Goal: Register for event/course

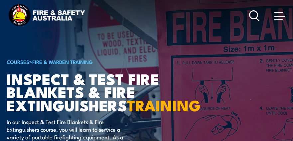
click at [278, 16] on span at bounding box center [279, 16] width 11 height 1
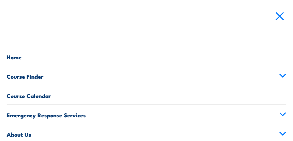
click at [42, 99] on link "Course Calendar" at bounding box center [147, 94] width 280 height 19
click at [41, 96] on link "Course Calendar" at bounding box center [147, 94] width 280 height 19
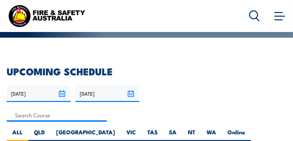
scroll to position [166, 0]
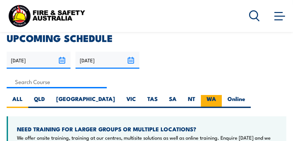
click at [201, 100] on label "WA" at bounding box center [211, 101] width 21 height 13
click at [216, 99] on input "WA" at bounding box center [218, 97] width 4 height 4
radio input "true"
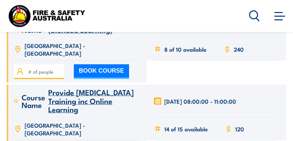
scroll to position [1164, 0]
